Goal: Task Accomplishment & Management: Manage account settings

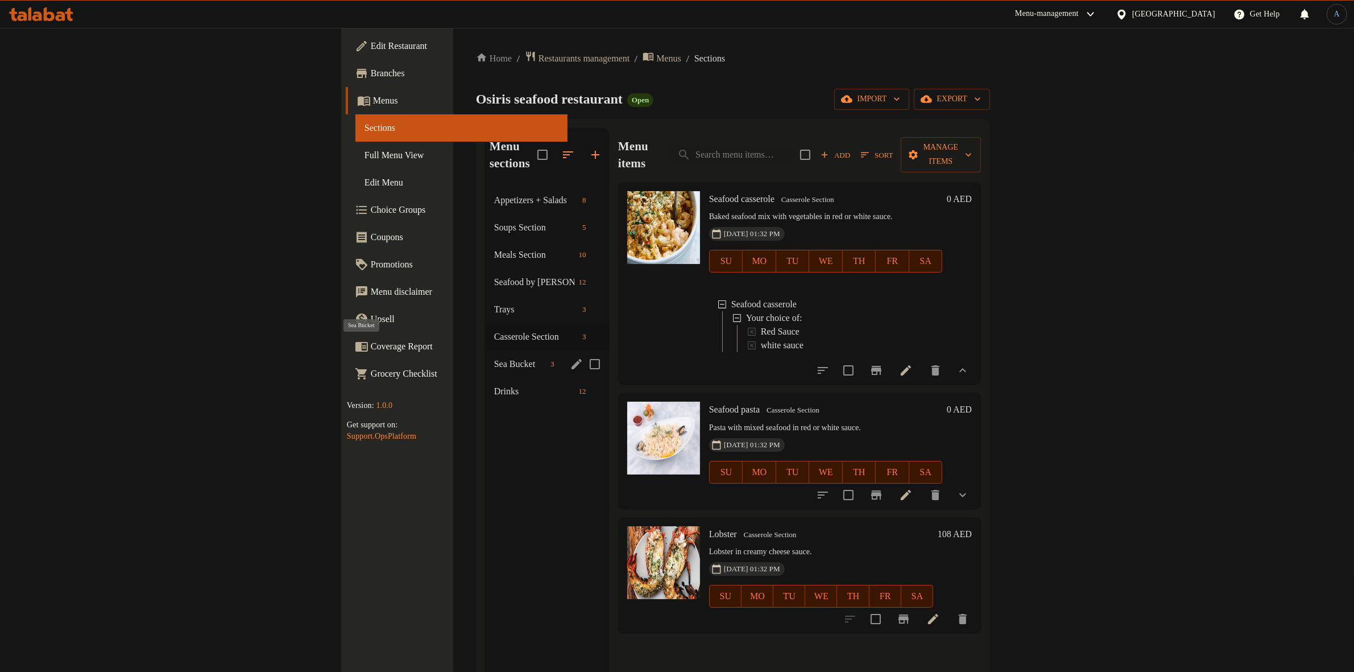
click at [494, 357] on span "Sea Bucket" at bounding box center [520, 364] width 52 height 14
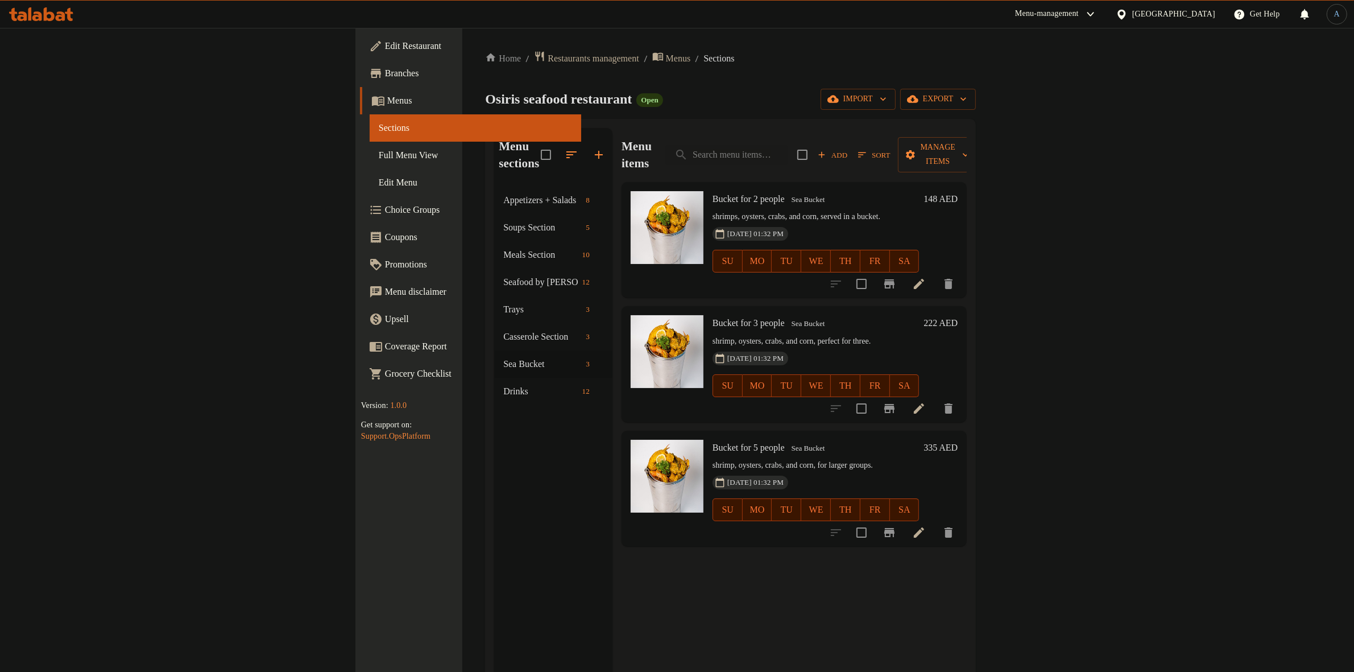
click at [651, 86] on div "Home / Restaurants management / Menus / Sections Osiris seafood restaurant Open…" at bounding box center [730, 430] width 491 height 758
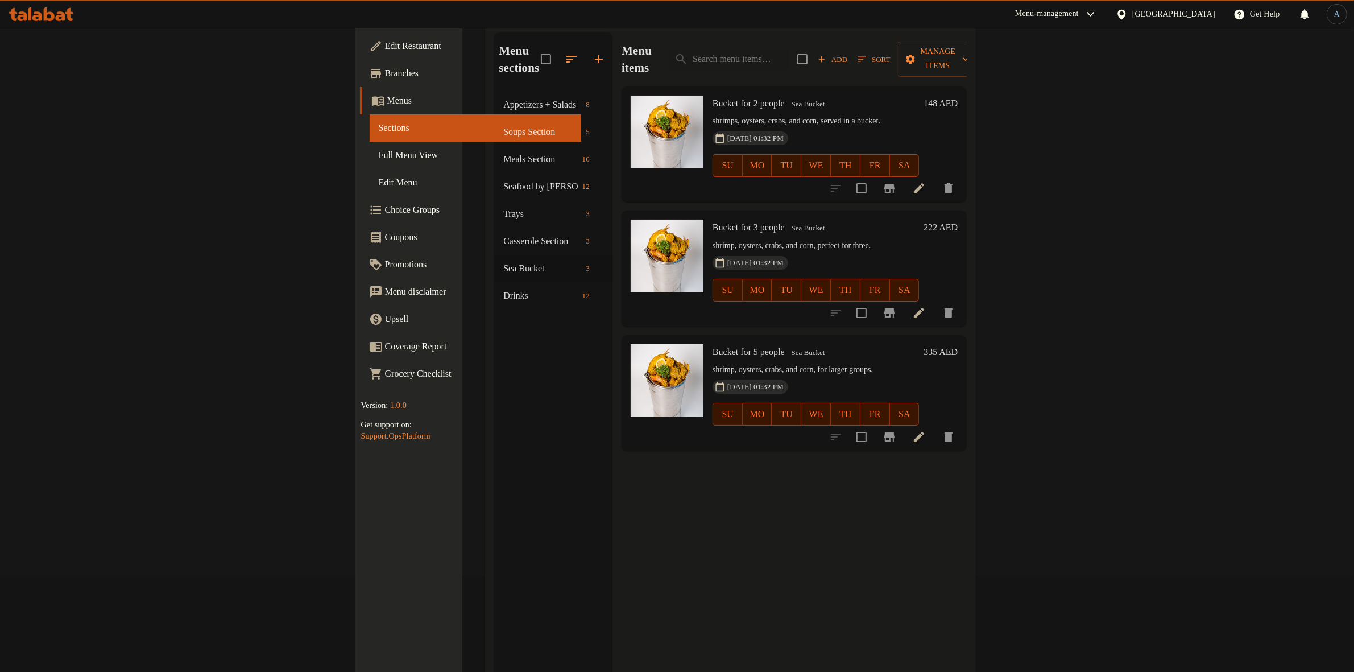
scroll to position [71, 0]
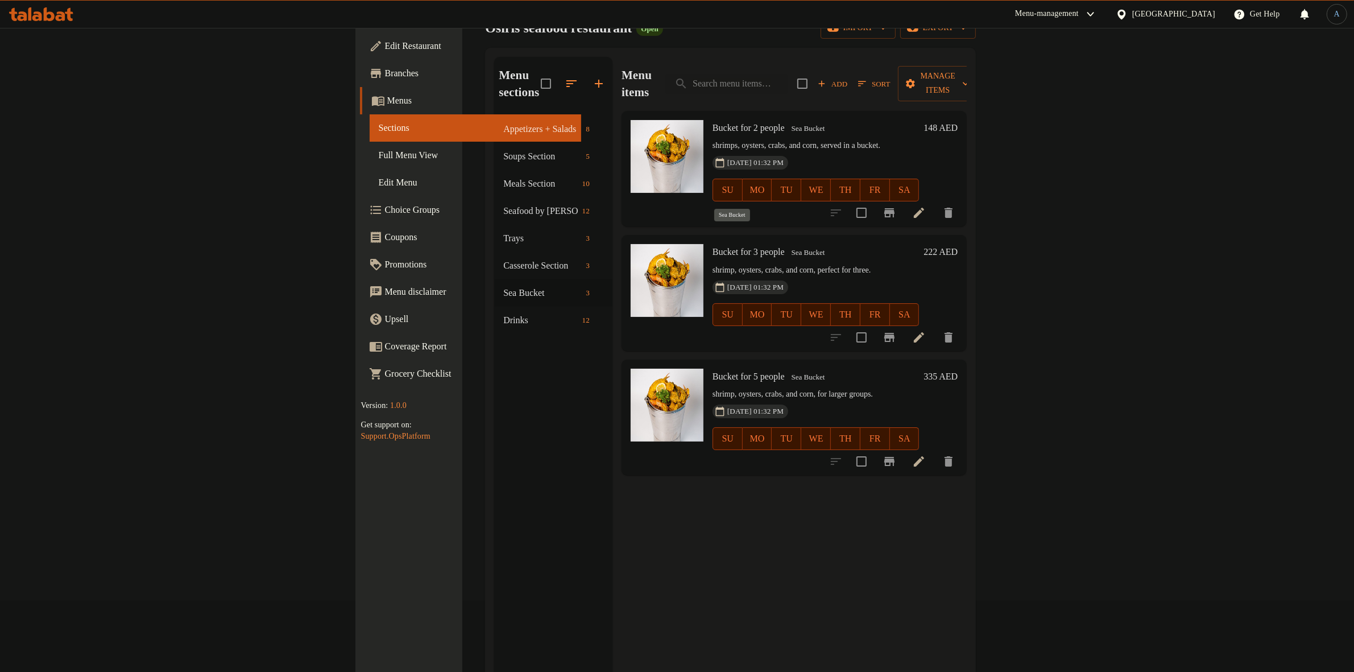
click at [787, 246] on span "Sea Bucket" at bounding box center [808, 252] width 43 height 13
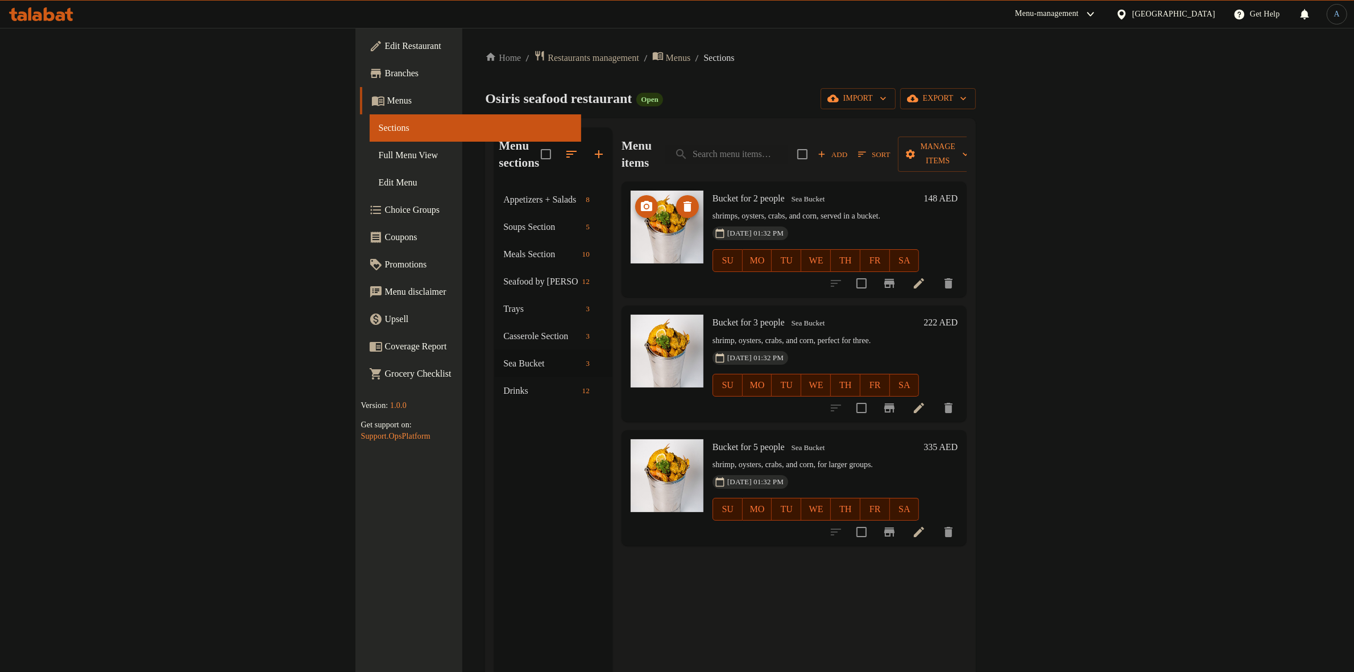
scroll to position [0, 0]
click at [713, 194] on span "Bucket for 2 people" at bounding box center [749, 199] width 72 height 10
copy h6 "Bucket for 2 people"
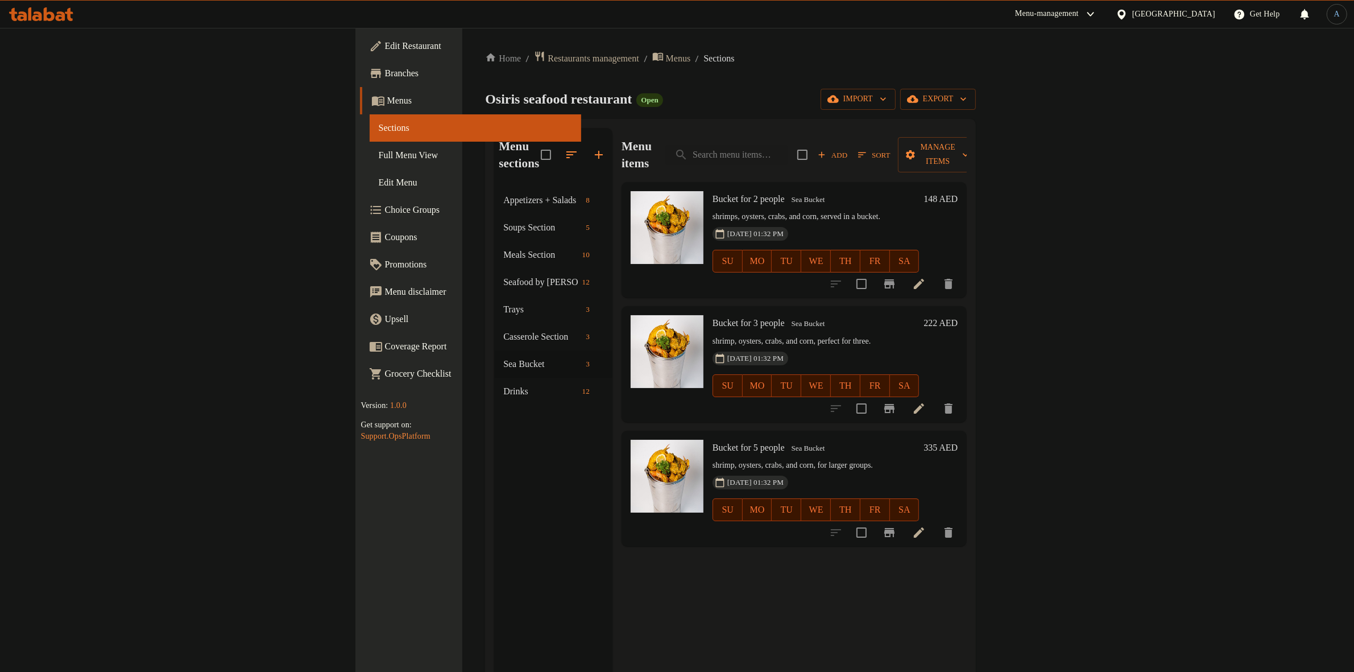
click at [919, 315] on h6 "Bucket for 3 people Sea Bucket" at bounding box center [816, 323] width 206 height 16
click at [713, 318] on span "Bucket for 3 people" at bounding box center [749, 323] width 72 height 10
copy h6 "Bucket for 3 people"
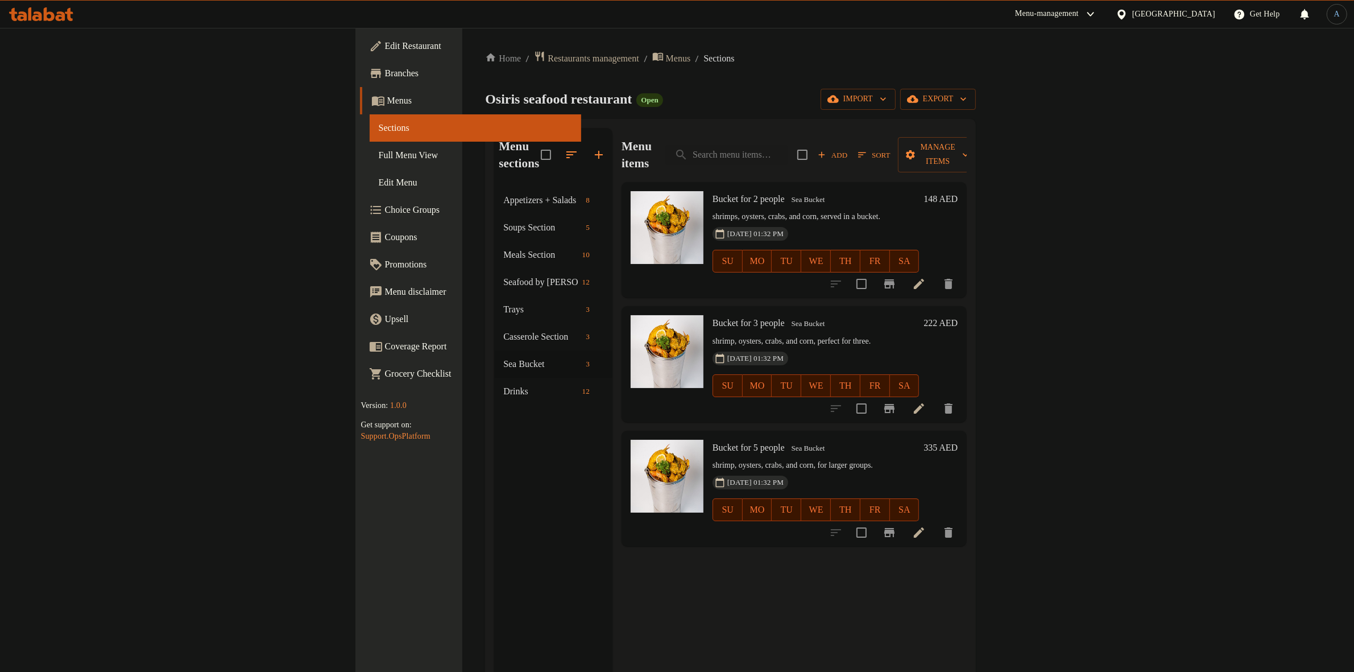
click at [713, 440] on h6 "Bucket for 5 people Sea Bucket" at bounding box center [816, 448] width 206 height 16
click at [713, 442] on span "Bucket for 5 people" at bounding box center [749, 447] width 72 height 10
copy h6 "Bucket for 5 people"
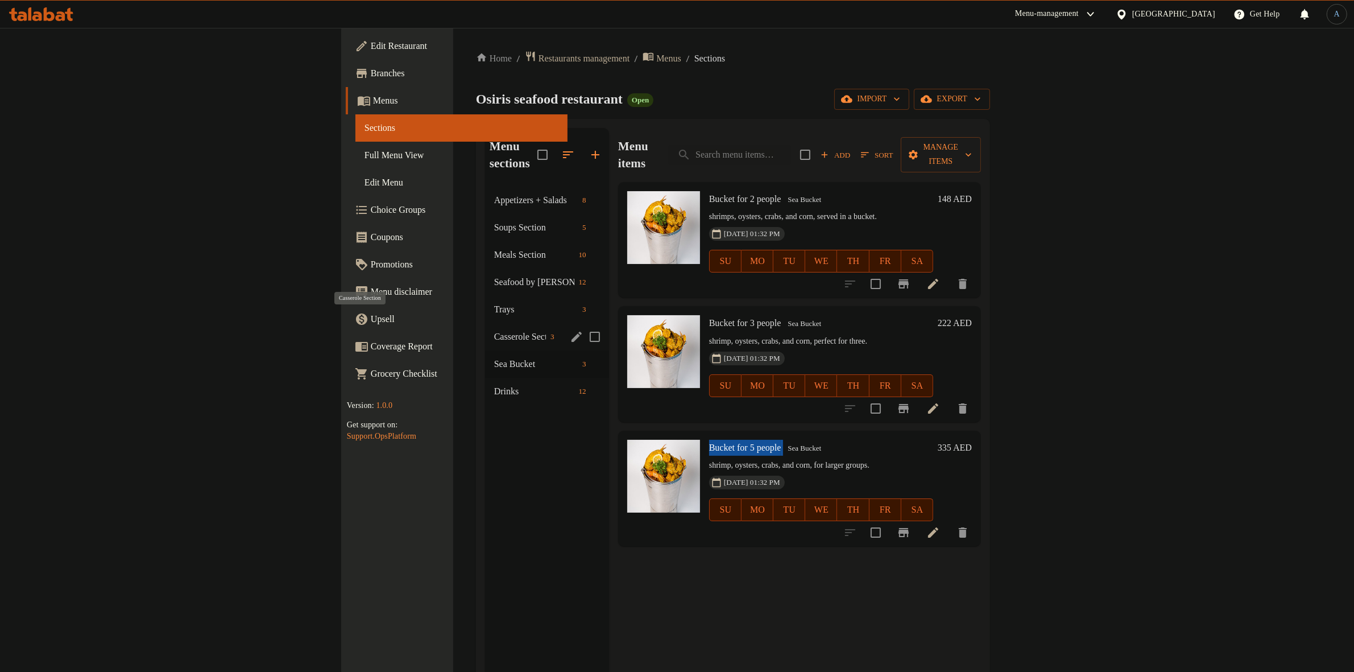
click at [494, 330] on span "Casserole Section" at bounding box center [520, 337] width 52 height 14
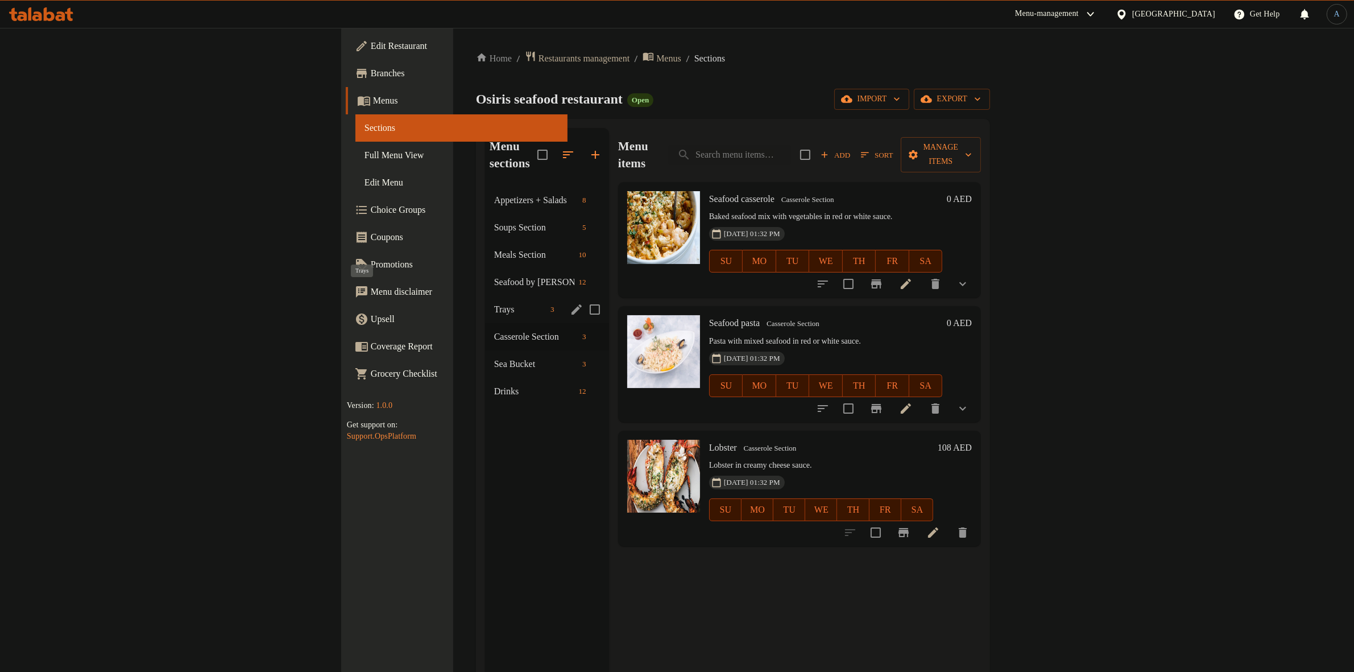
click at [494, 303] on span "Trays" at bounding box center [520, 310] width 52 height 14
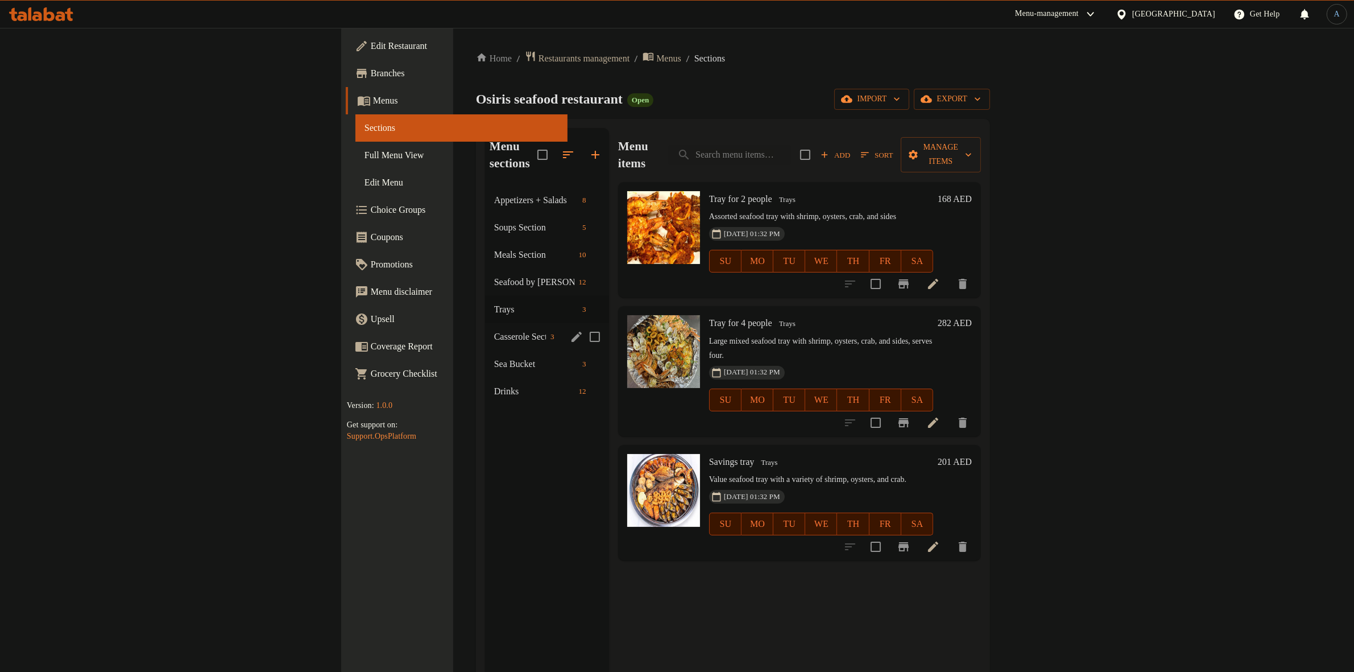
click at [485, 323] on div "Casserole Section 3" at bounding box center [547, 336] width 124 height 27
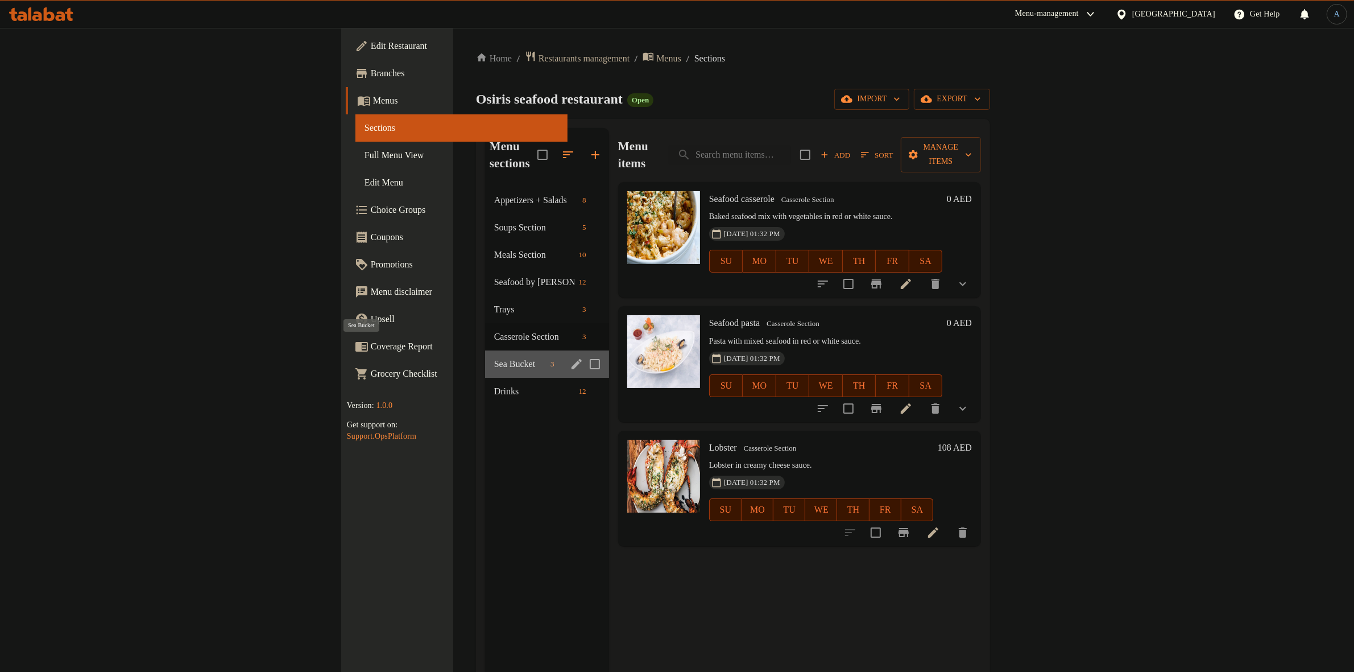
click at [494, 357] on span "Sea Bucket" at bounding box center [520, 364] width 52 height 14
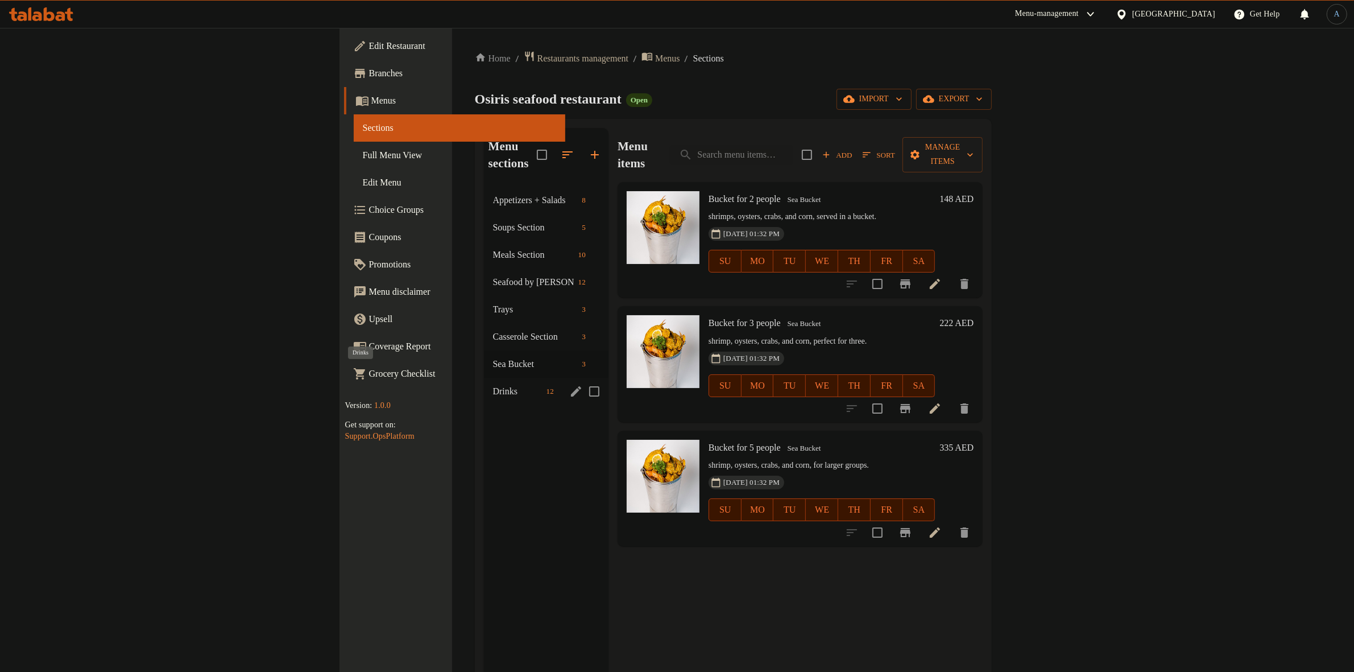
click at [493, 384] on span "Drinks" at bounding box center [517, 391] width 49 height 14
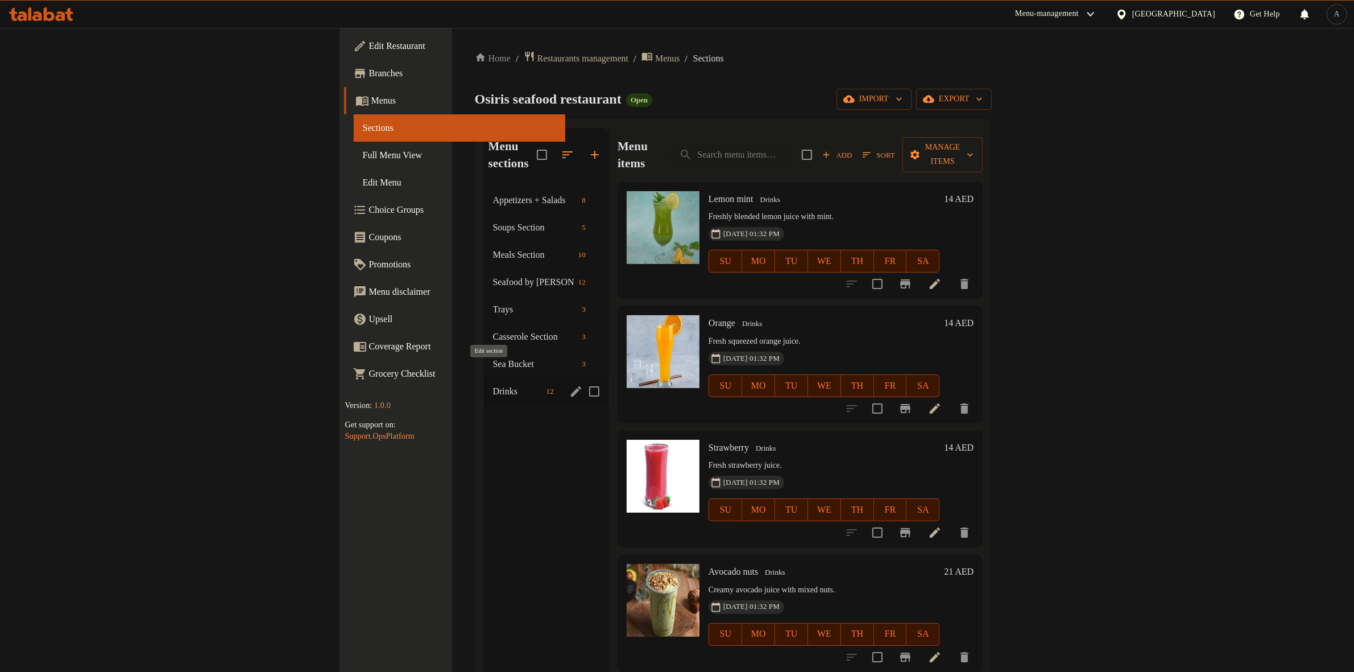
click at [571, 386] on icon "edit" at bounding box center [576, 391] width 10 height 10
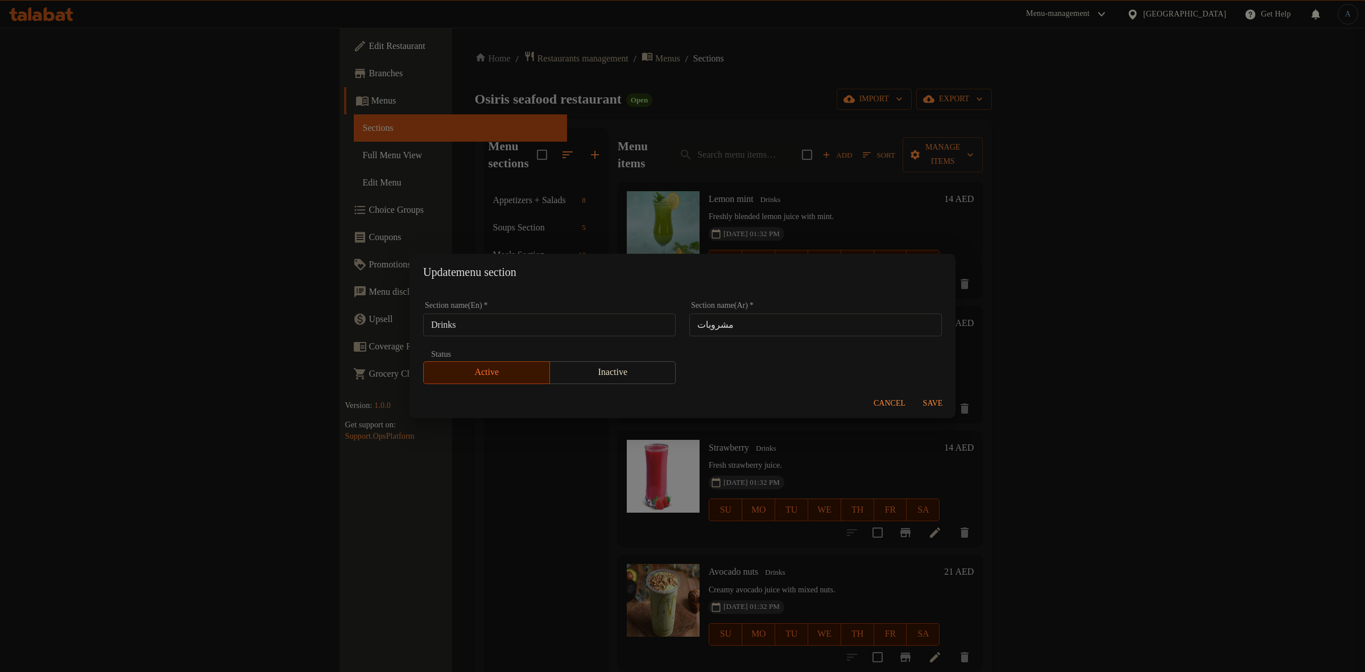
click at [546, 325] on input "Drinks" at bounding box center [549, 324] width 253 height 23
click at [660, 177] on div "Update menu section Section name(En)   * Drinks Section name(En) * Section name…" at bounding box center [682, 336] width 1365 height 672
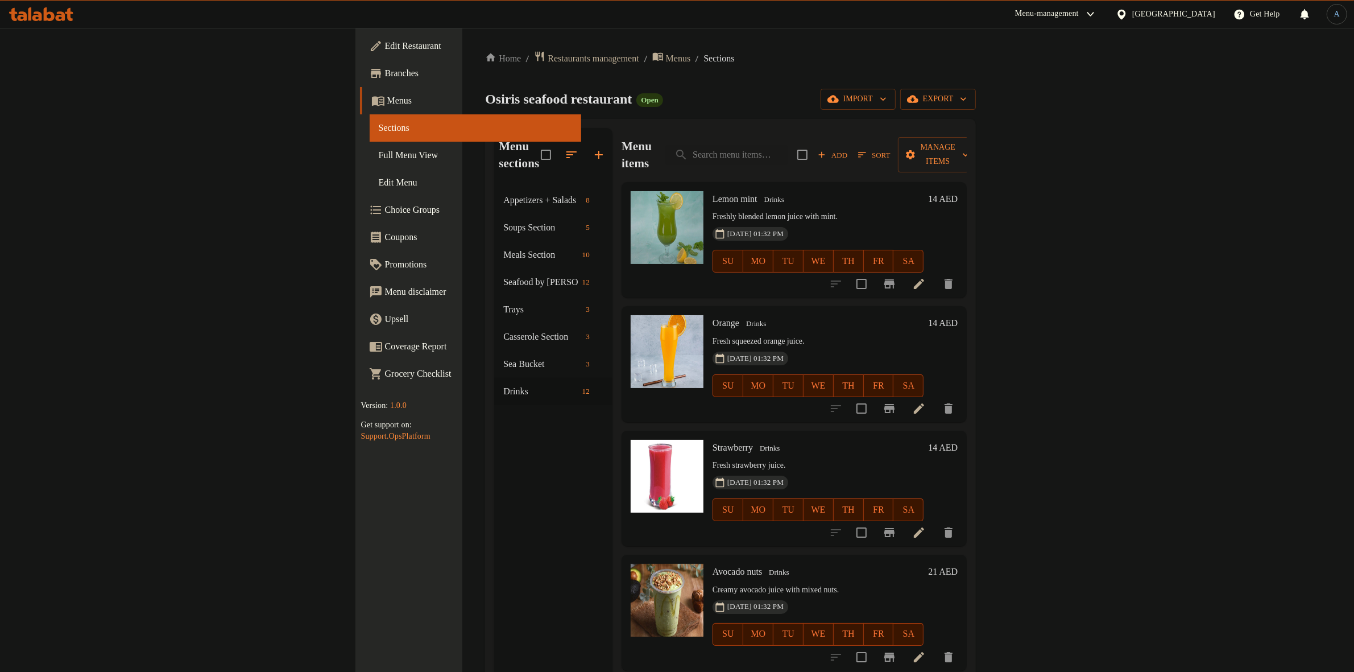
drag, startPoint x: 1013, startPoint y: 200, endPoint x: 991, endPoint y: 205, distance: 23.3
click at [924, 210] on p "Freshly blended lemon juice with mint." at bounding box center [818, 217] width 211 height 14
click at [370, 165] on link "Full Menu View" at bounding box center [476, 155] width 212 height 27
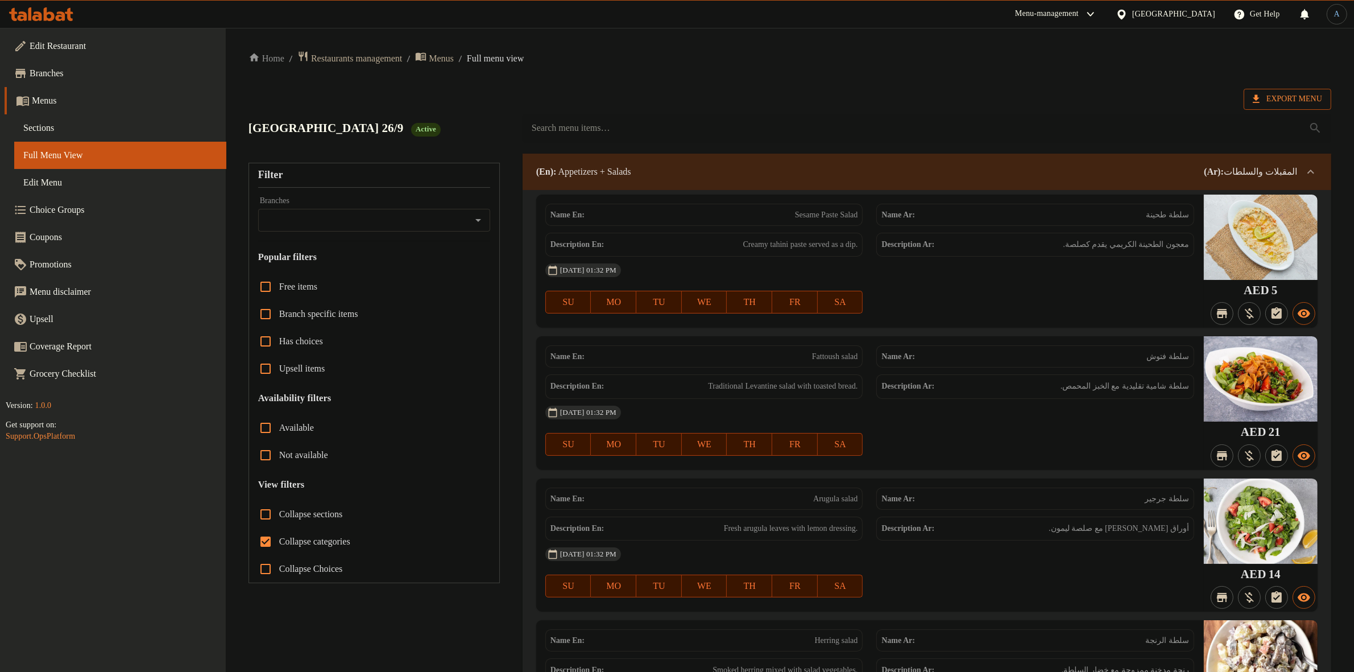
click at [1278, 98] on span "Export Menu" at bounding box center [1287, 99] width 69 height 14
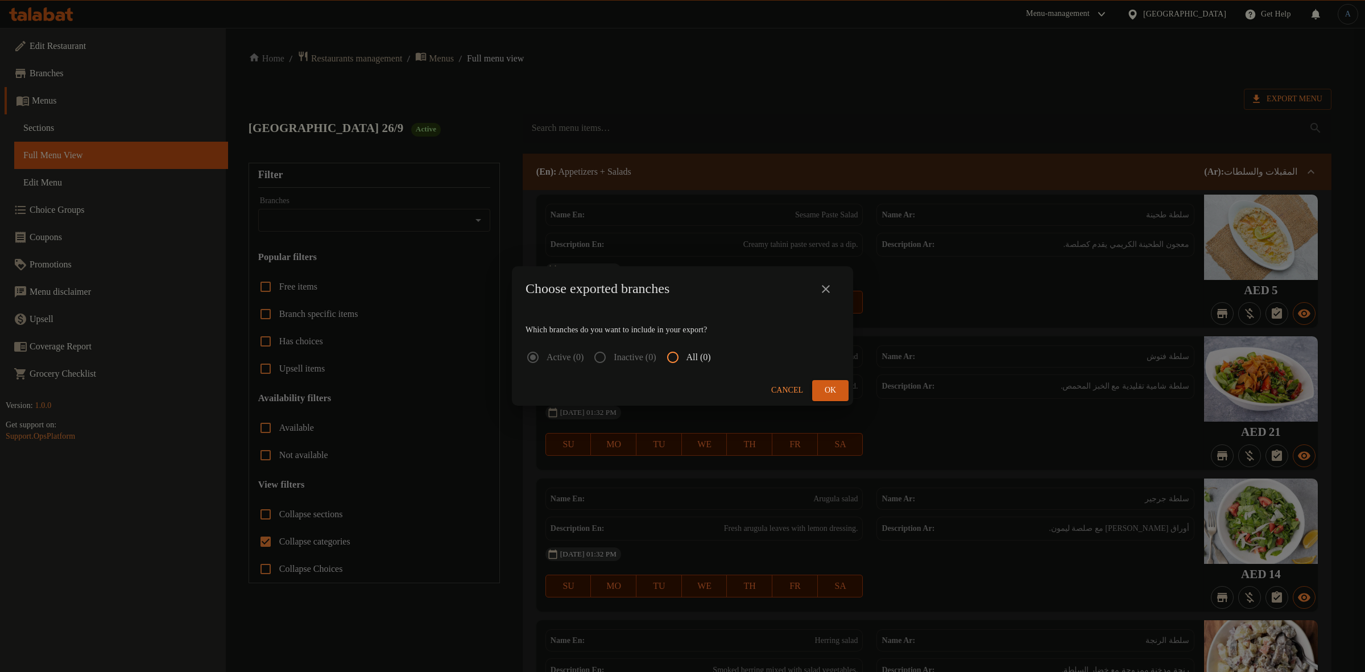
click at [711, 355] on span "All (0)" at bounding box center [698, 357] width 24 height 14
click at [686, 355] on input "All (0)" at bounding box center [672, 357] width 27 height 27
radio input "true"
click at [827, 288] on icon "close" at bounding box center [826, 289] width 14 height 14
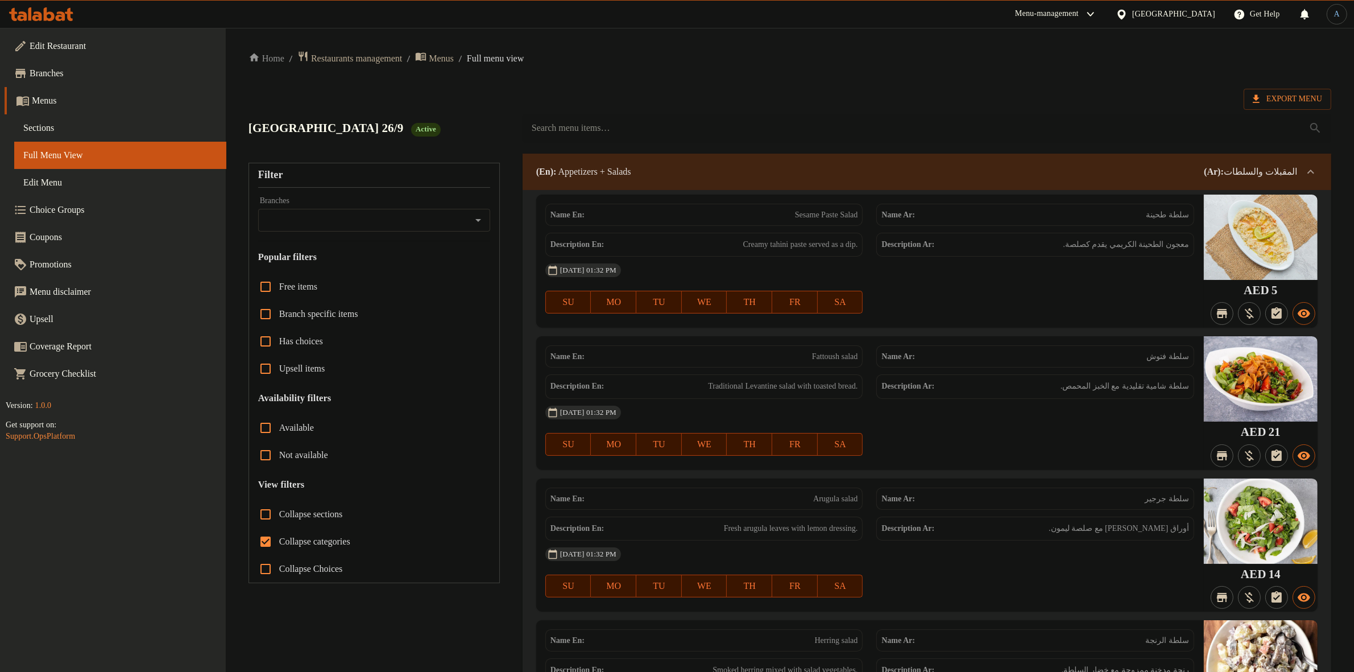
drag, startPoint x: 890, startPoint y: 30, endPoint x: 1104, endPoint y: 110, distance: 228.7
click at [1282, 104] on span "Export Menu" at bounding box center [1287, 99] width 69 height 14
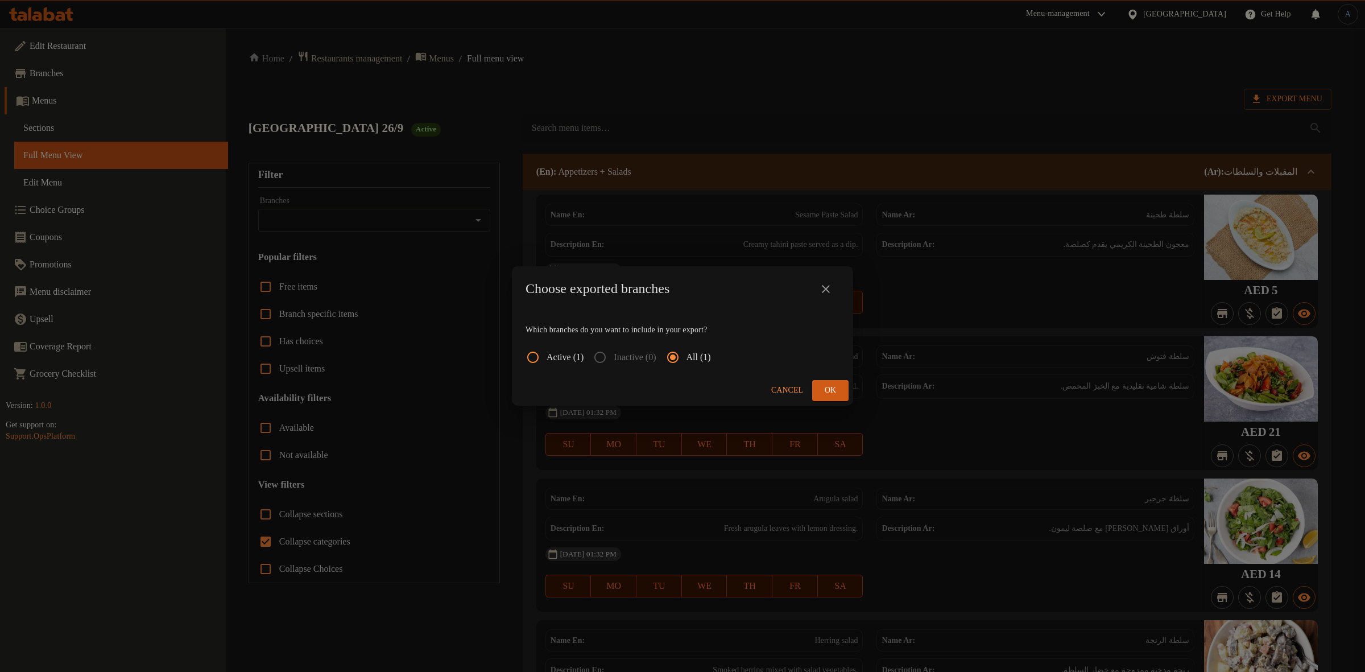
click at [834, 287] on button "close" at bounding box center [825, 288] width 27 height 27
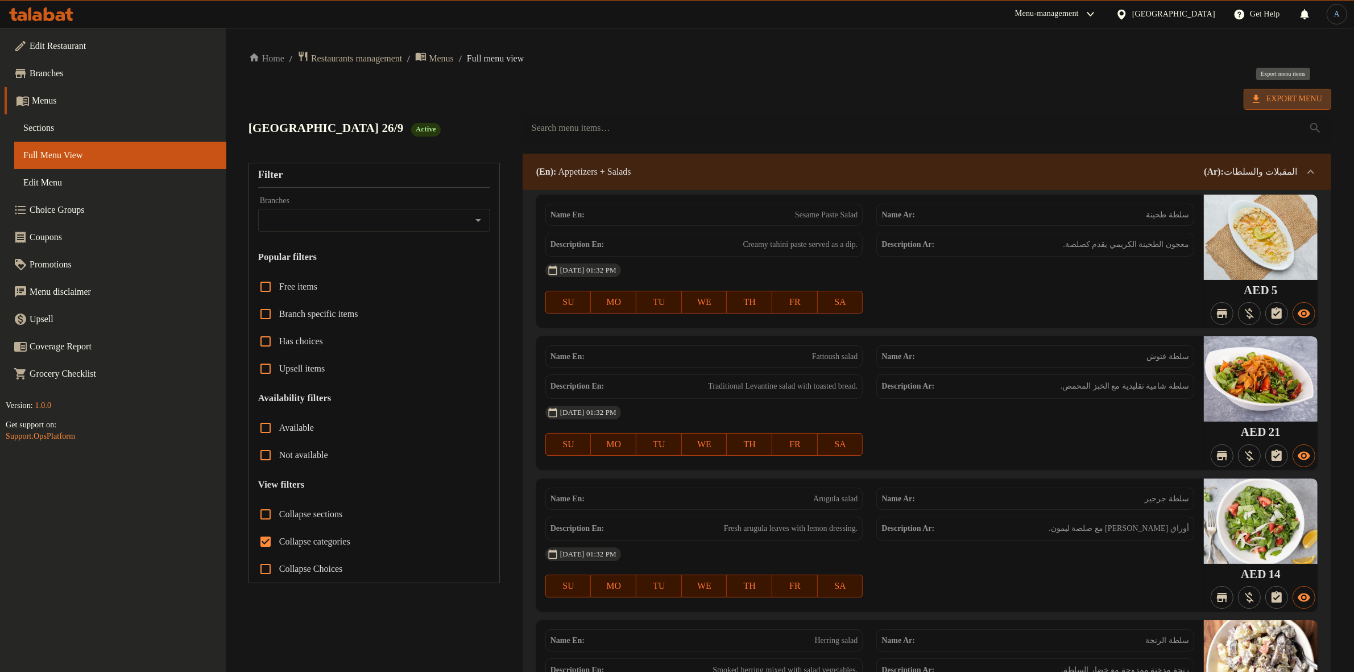
click at [1281, 98] on span "Export Menu" at bounding box center [1287, 99] width 69 height 14
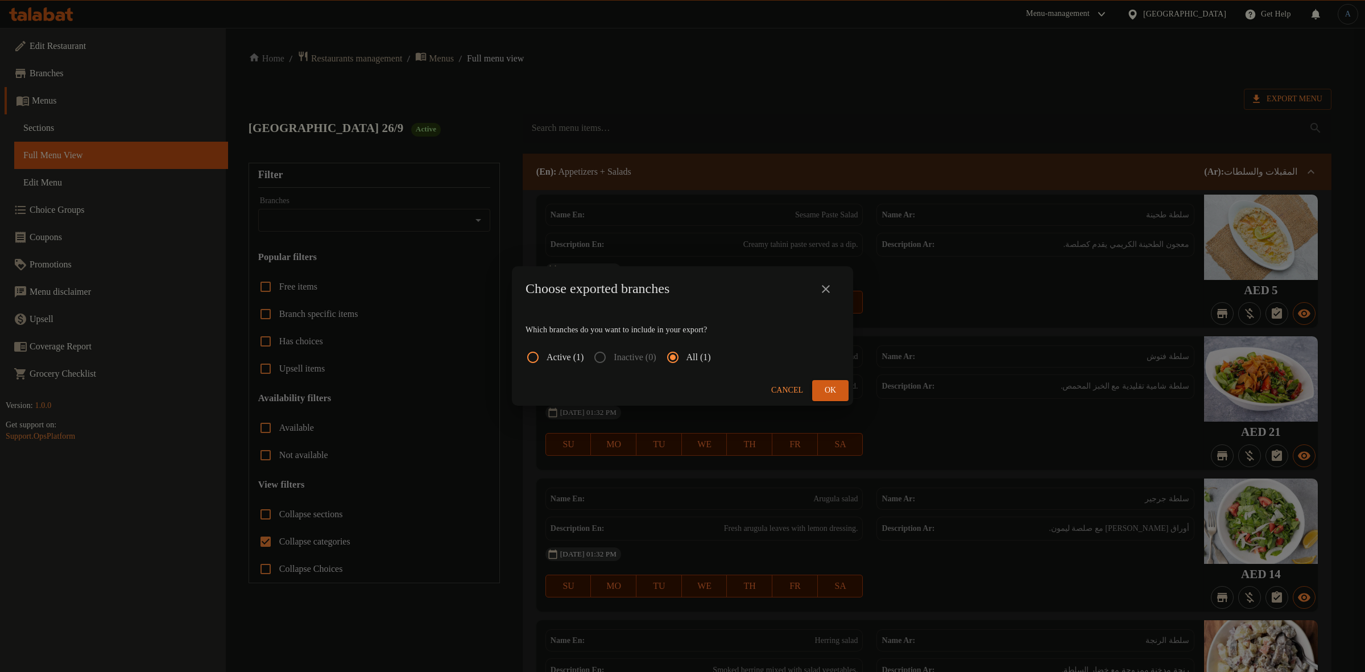
click at [826, 393] on span "Ok" at bounding box center [830, 390] width 18 height 14
